Goal: Information Seeking & Learning: Check status

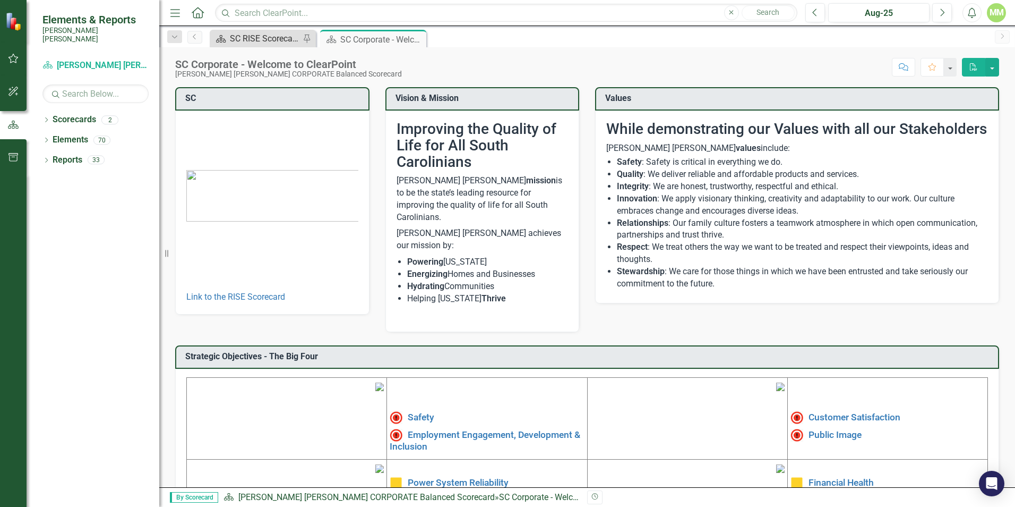
click at [249, 40] on div "SC RISE Scorecard - Welcome to ClearPoint" at bounding box center [265, 38] width 70 height 13
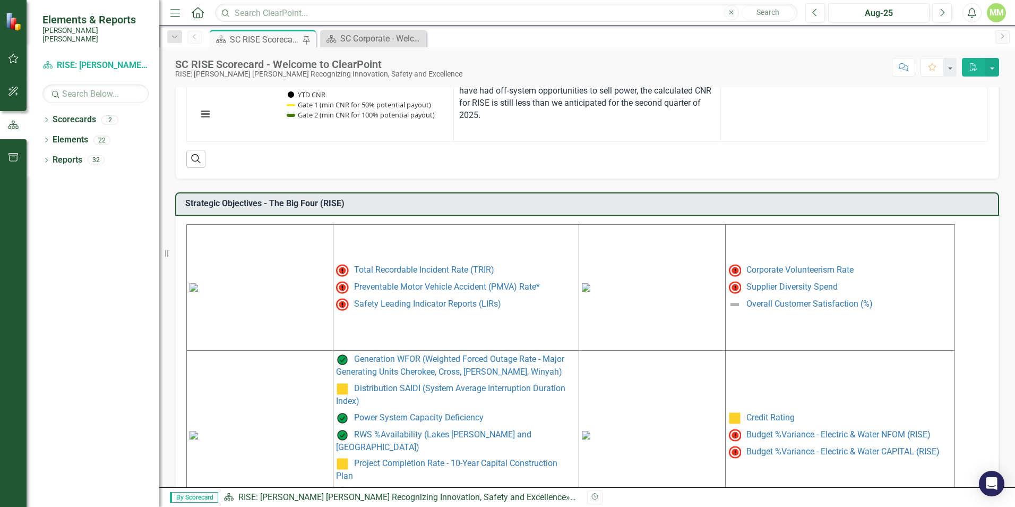
scroll to position [418, 0]
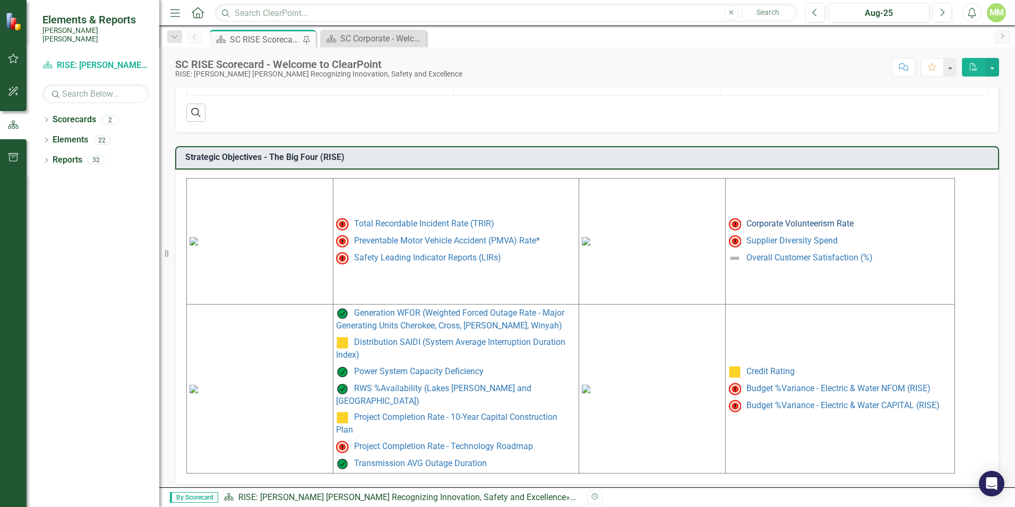
click at [766, 224] on link "Corporate Volunteerism Rate" at bounding box center [800, 223] width 107 height 10
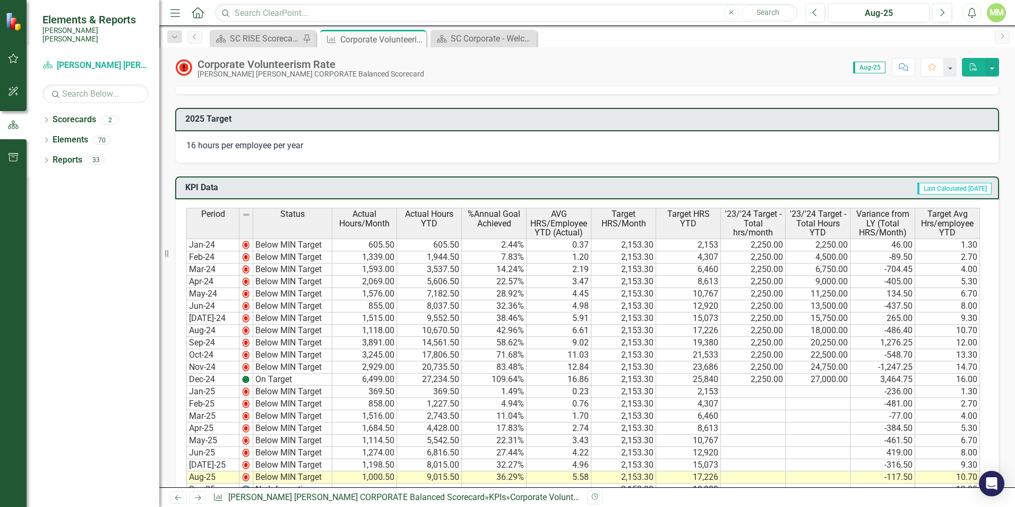
scroll to position [637, 0]
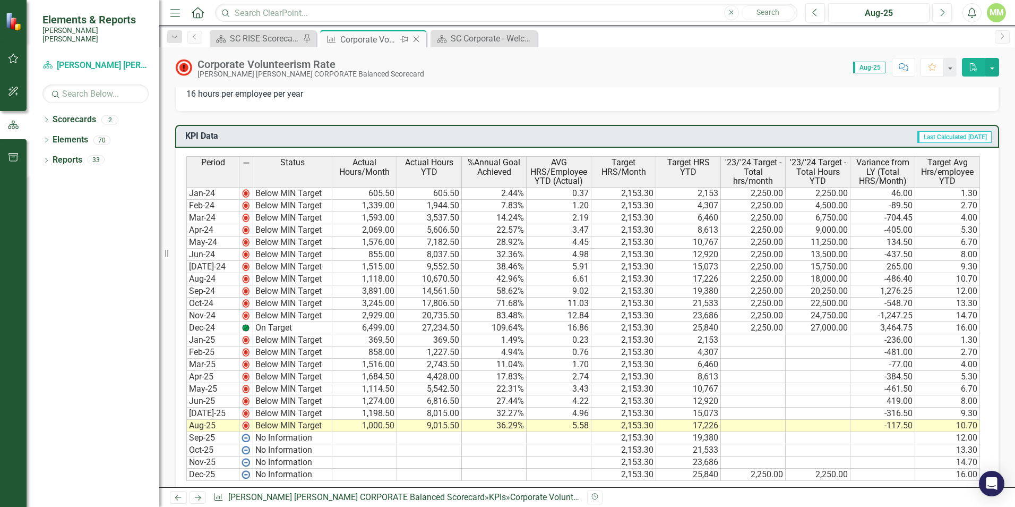
click at [419, 37] on icon "Close" at bounding box center [416, 39] width 11 height 8
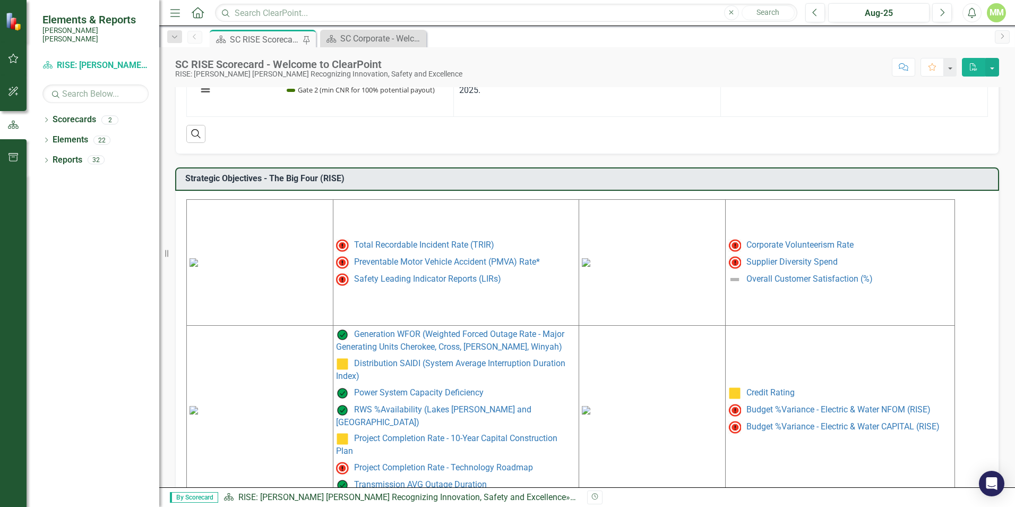
scroll to position [418, 0]
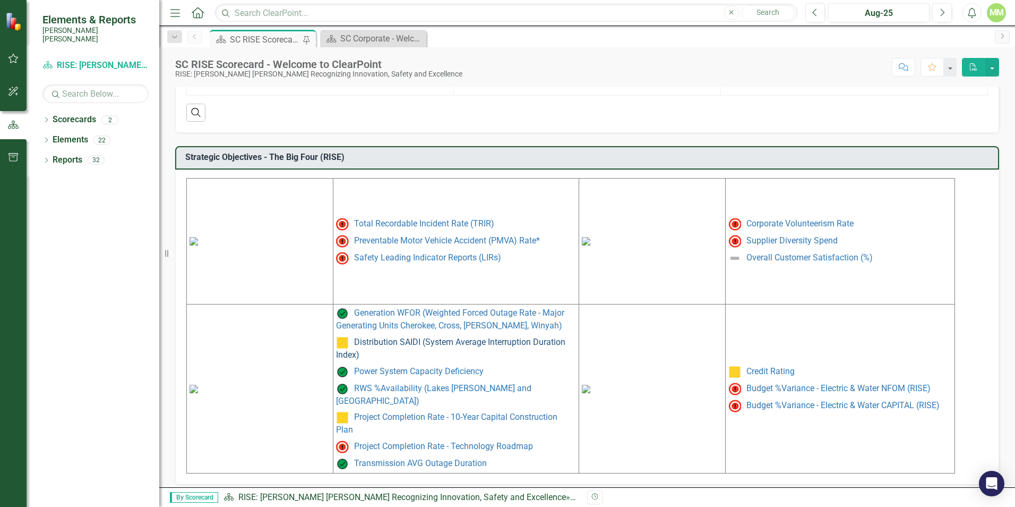
click at [421, 347] on link "Distribution SAIDI (System Average Interruption Duration Index)" at bounding box center [450, 348] width 229 height 23
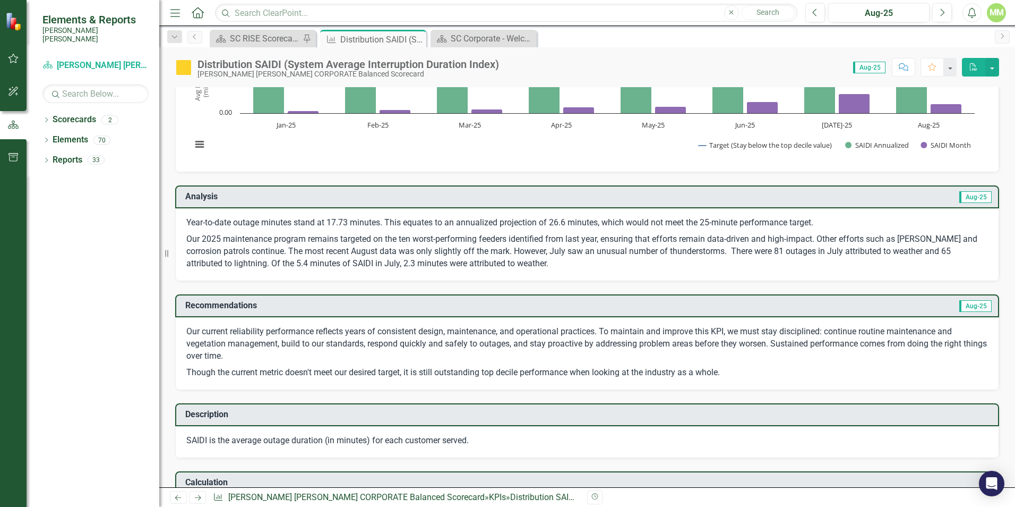
scroll to position [43, 0]
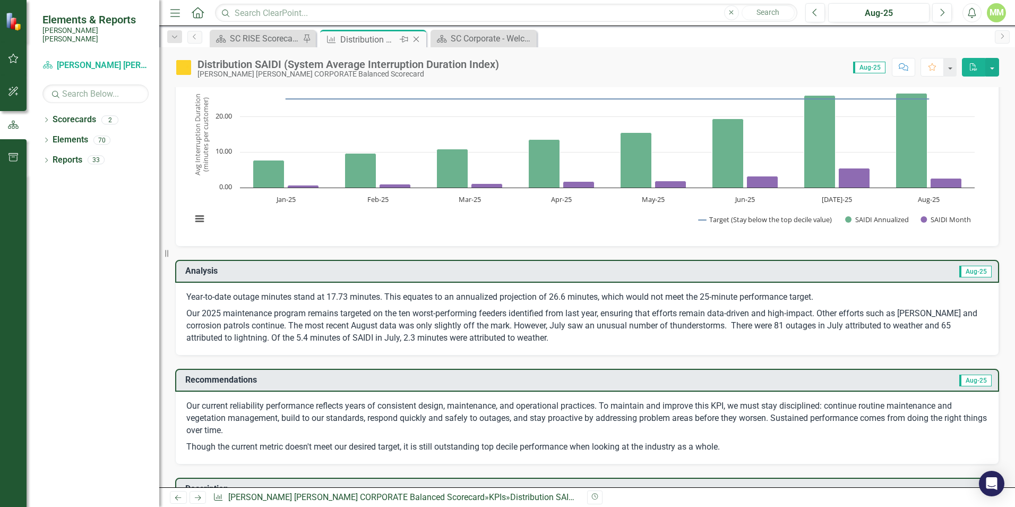
click at [418, 40] on icon "Close" at bounding box center [416, 39] width 11 height 8
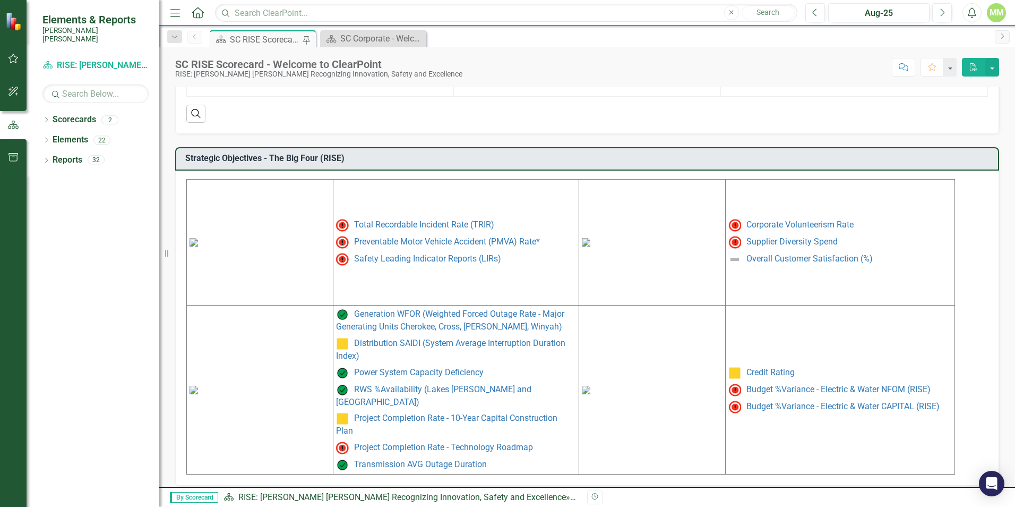
scroll to position [418, 0]
click at [470, 441] on link "Project Completion Rate - Technology Roadmap" at bounding box center [443, 446] width 179 height 10
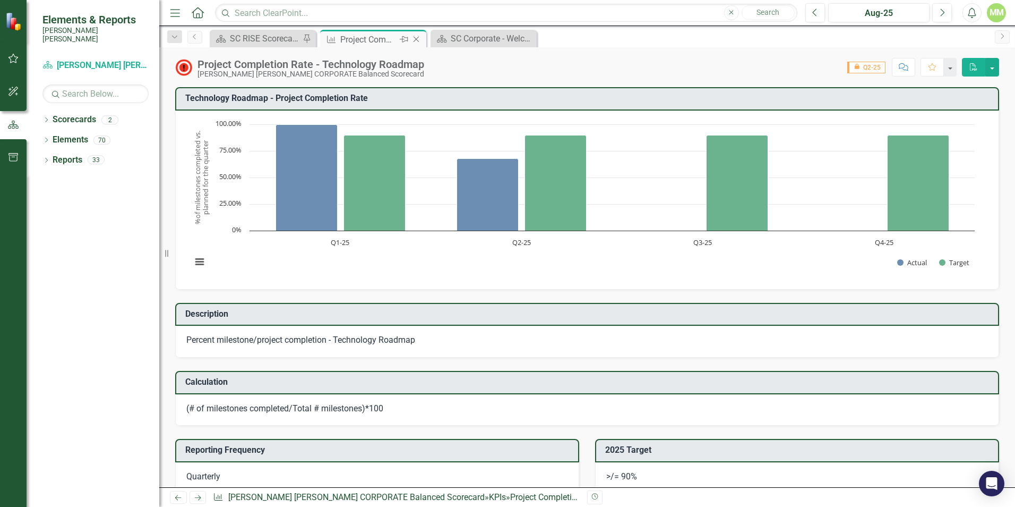
click at [415, 39] on icon "Close" at bounding box center [416, 39] width 11 height 8
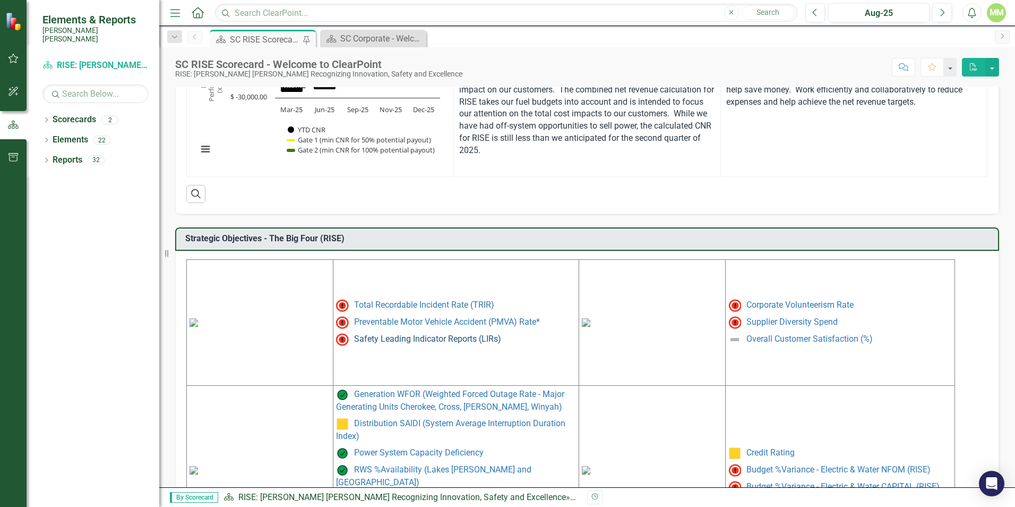
scroll to position [418, 0]
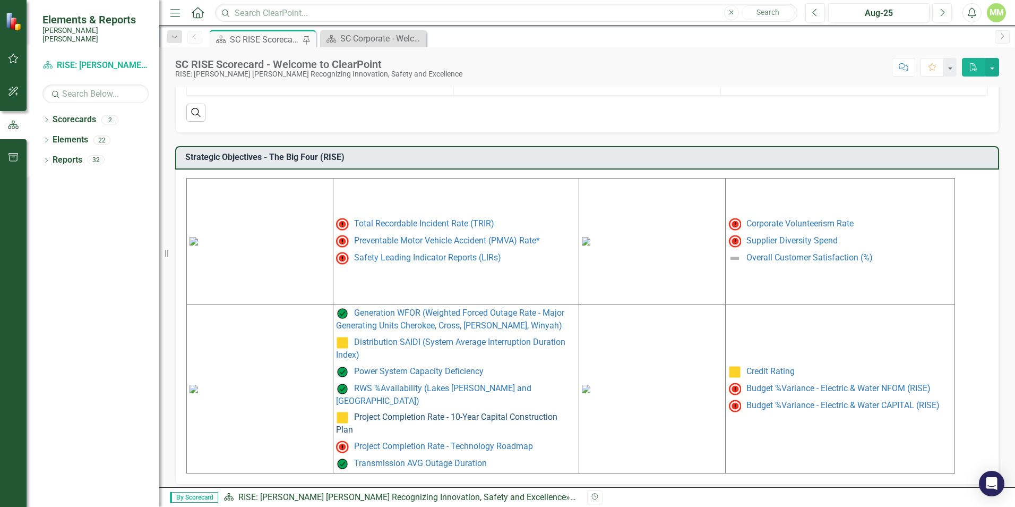
click at [401, 412] on link "Project Completion Rate - 10-Year Capital Construction Plan" at bounding box center [446, 423] width 221 height 23
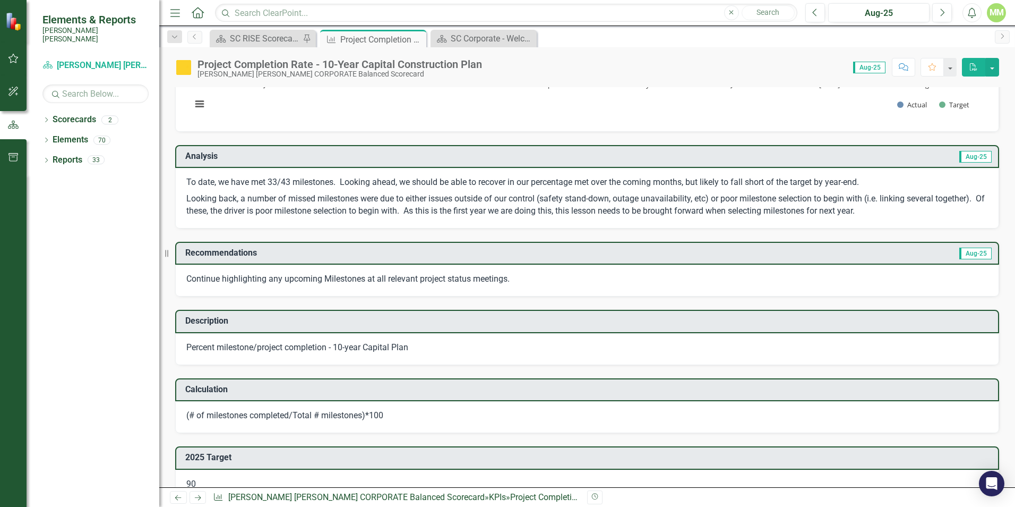
scroll to position [123, 0]
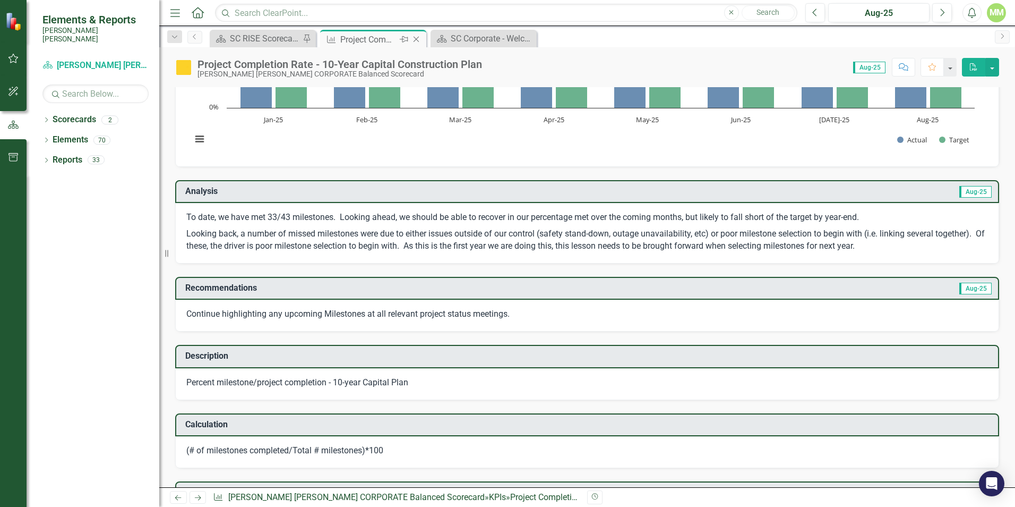
click at [421, 37] on icon "Close" at bounding box center [416, 39] width 11 height 8
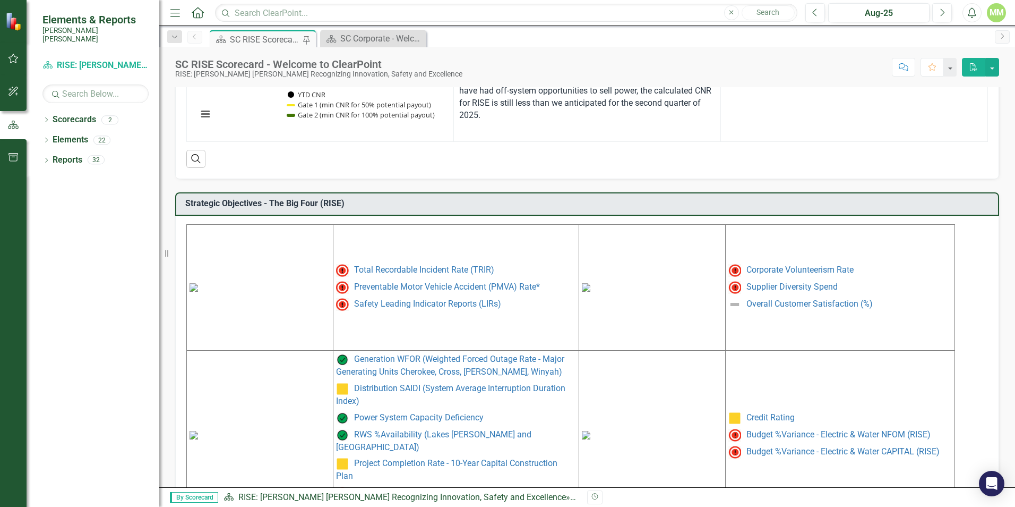
scroll to position [418, 0]
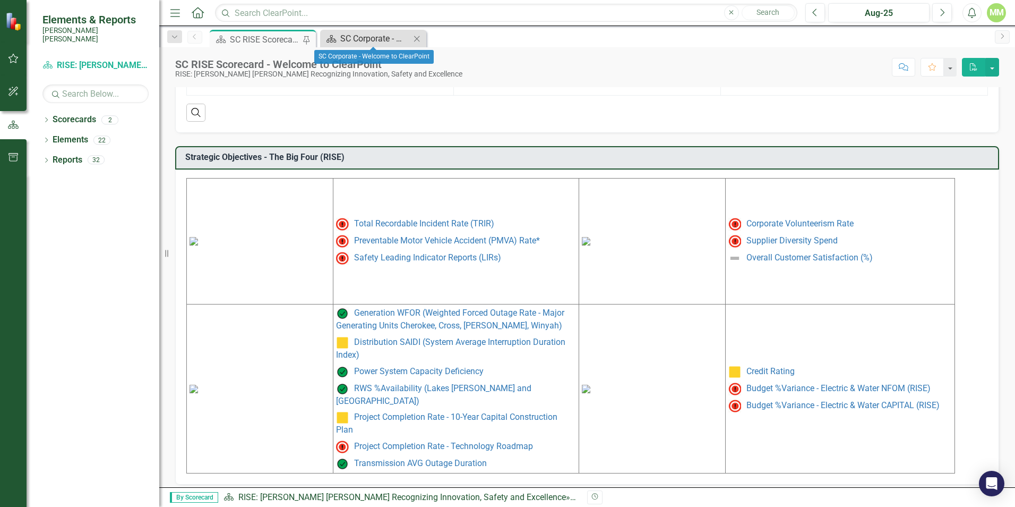
click at [381, 40] on div "SC Corporate - Welcome to ClearPoint" at bounding box center [375, 38] width 70 height 13
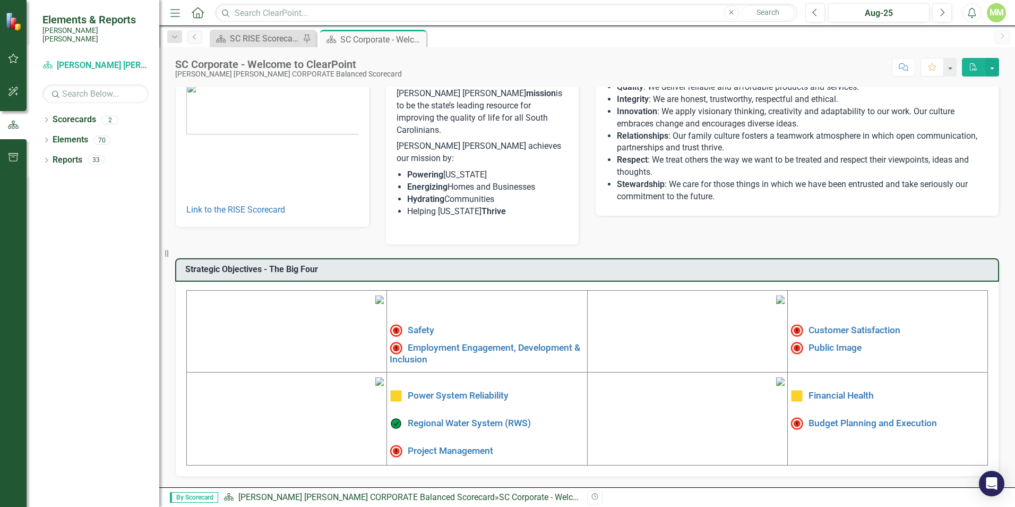
scroll to position [160, 0]
click at [424, 341] on link "Employment Engagement, Development & Inclusion" at bounding box center [485, 352] width 191 height 22
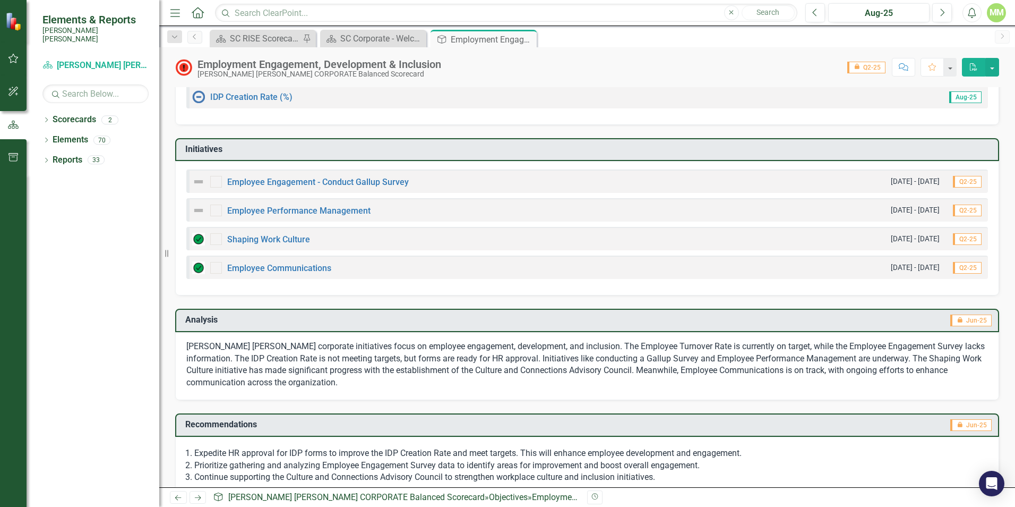
scroll to position [212, 0]
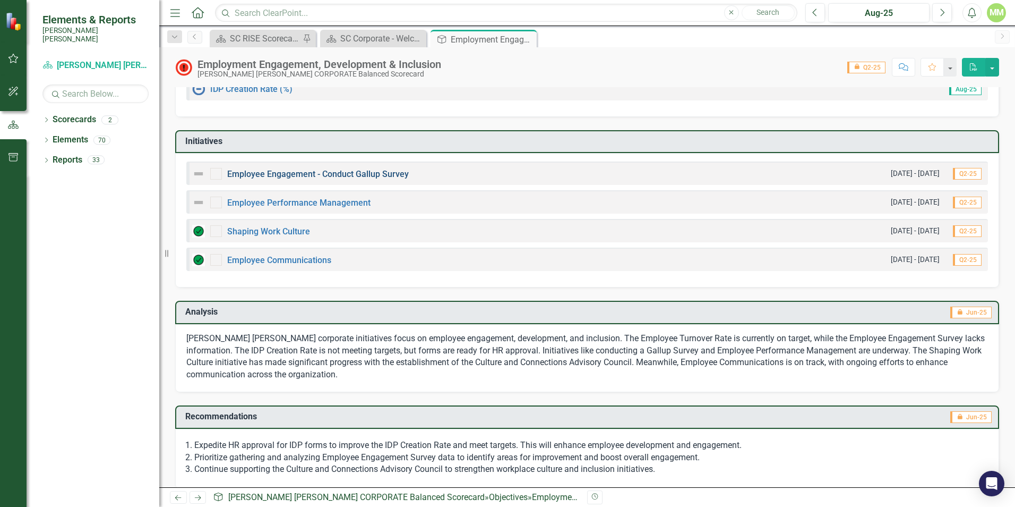
click at [342, 174] on link "Employee Engagement - Conduct Gallup Survey" at bounding box center [318, 174] width 182 height 10
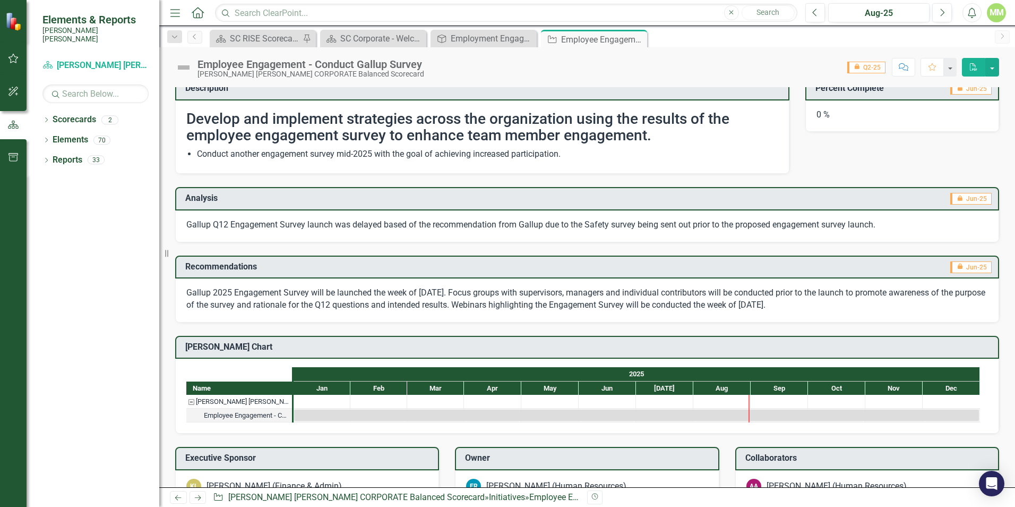
scroll to position [9, 0]
